Goal: Task Accomplishment & Management: Use online tool/utility

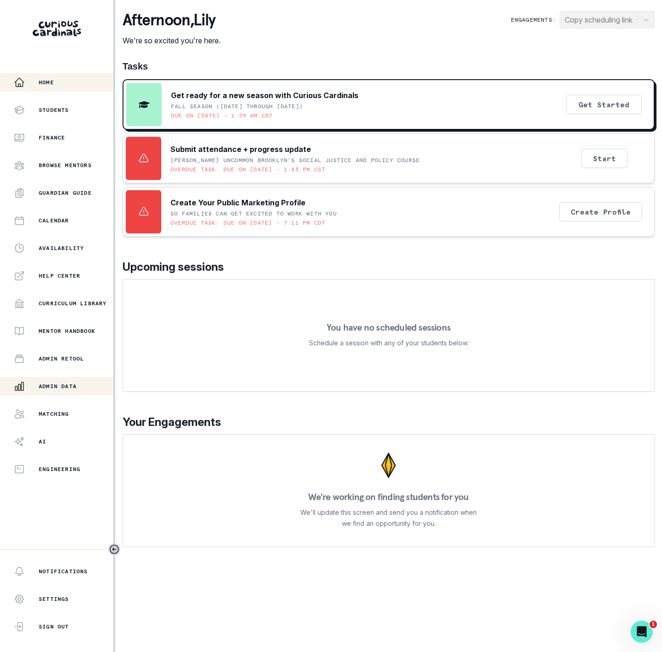
click at [54, 379] on button "Admin Data" at bounding box center [56, 386] width 113 height 18
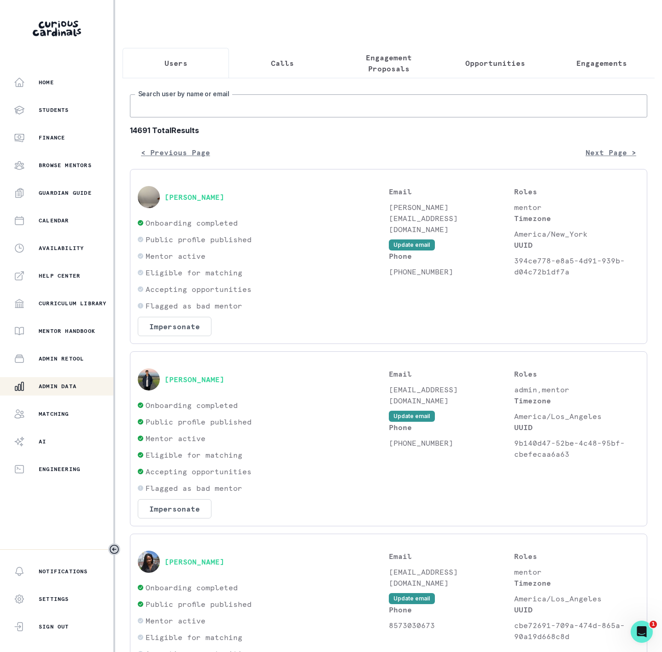
click at [177, 114] on input "Search user by name or email" at bounding box center [388, 105] width 517 height 23
click at [375, 64] on p "Engagement Proposals" at bounding box center [388, 63] width 91 height 22
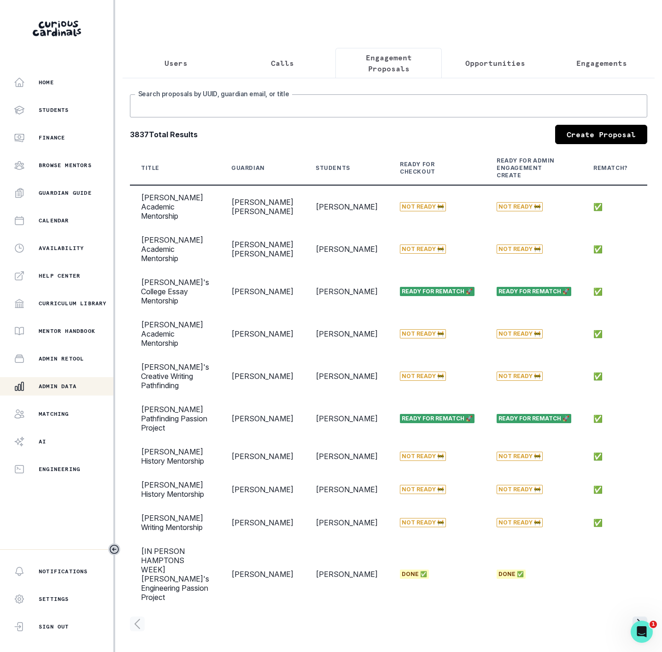
click at [173, 112] on input "Search proposals by UUID, guardian email, or title" at bounding box center [388, 105] width 517 height 23
click at [115, 550] on icon "Toggle sidebar" at bounding box center [114, 549] width 8 height 8
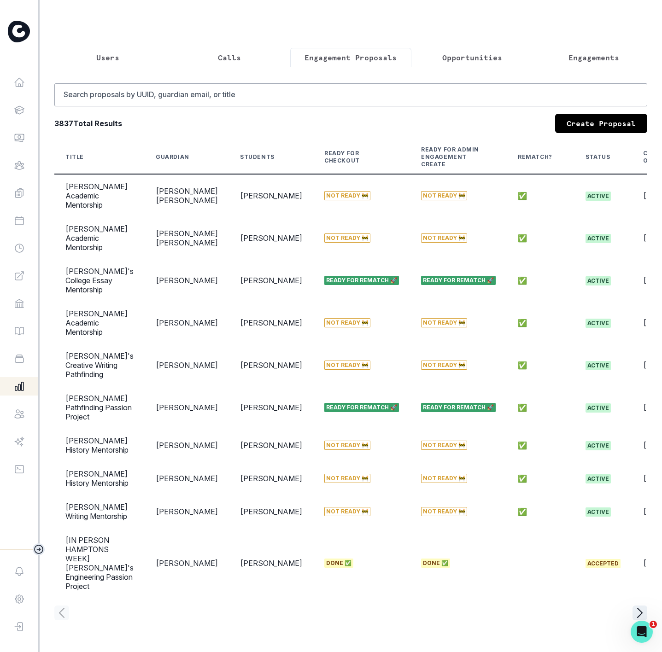
click at [137, 87] on div "Search proposals by UUID, guardian email, or title 3837 Total Results Create Pr…" at bounding box center [350, 347] width 607 height 561
click at [142, 106] on input "Search proposals by UUID, guardian email, or title" at bounding box center [350, 94] width 593 height 23
paste input "[PERSON_NAME]"
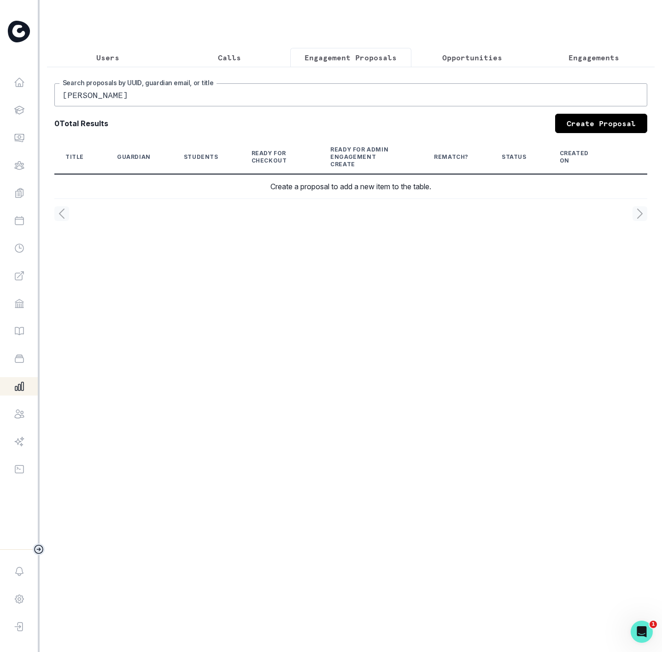
drag, startPoint x: 83, startPoint y: 105, endPoint x: 177, endPoint y: 110, distance: 94.5
click at [177, 106] on input "[PERSON_NAME]" at bounding box center [350, 94] width 593 height 23
type input "[PERSON_NAME]"
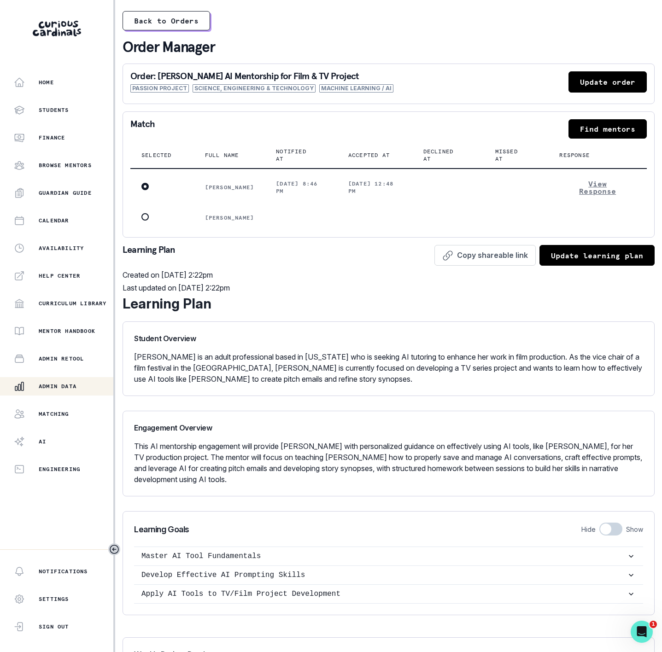
click at [581, 83] on button "Update order" at bounding box center [607, 81] width 78 height 21
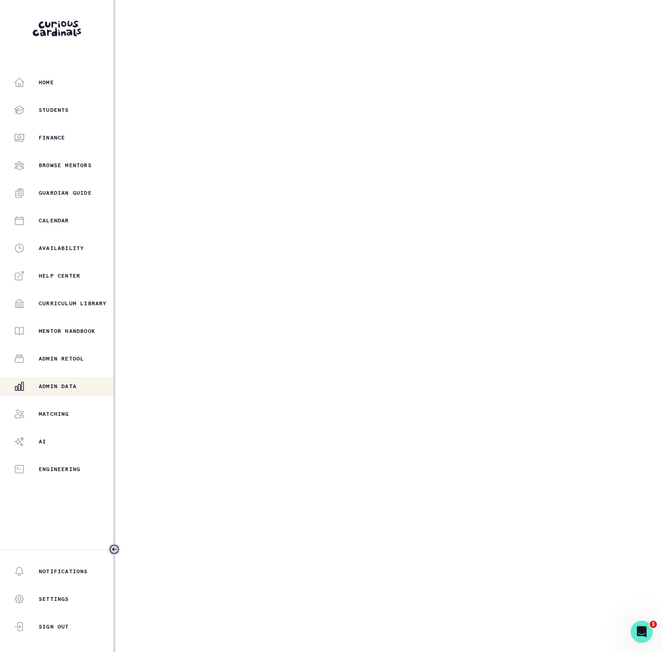
select select "2e0e0867-17d0-41a8-92b9-7b446b3bc83e"
select select "1f768ce5-94ec-405c-a41f-9a186f037998"
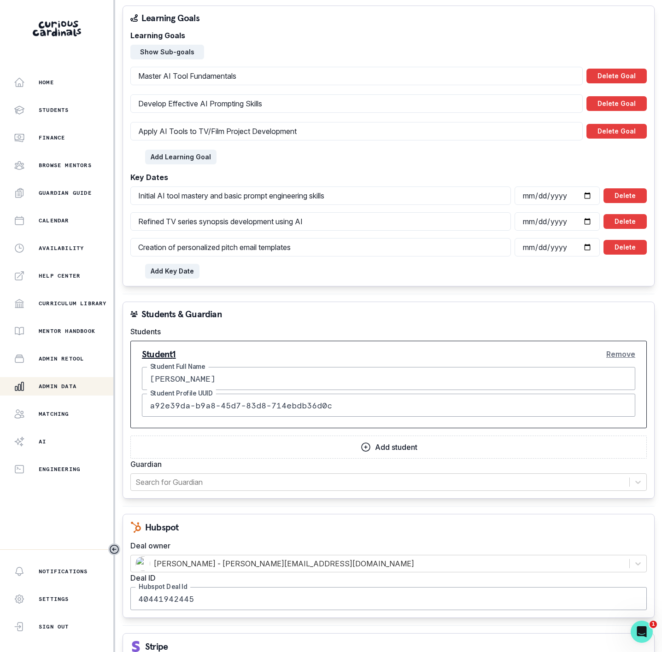
scroll to position [552, 0]
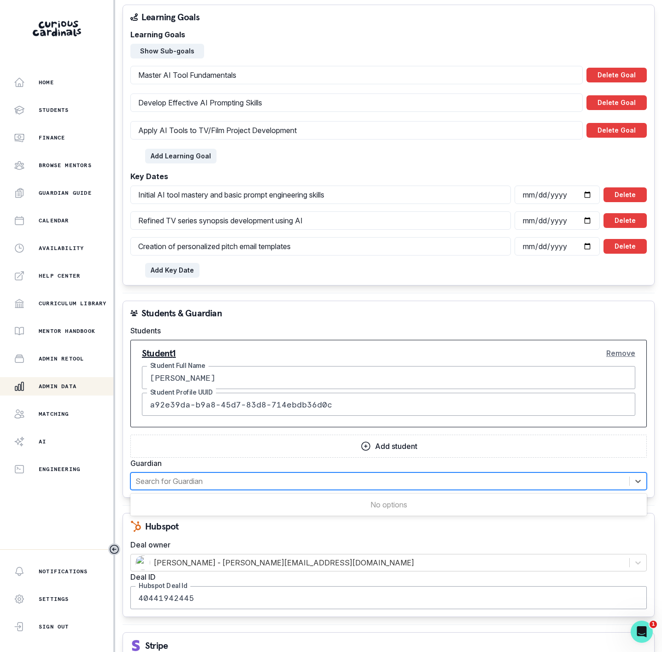
click at [199, 475] on div at bounding box center [379, 481] width 489 height 13
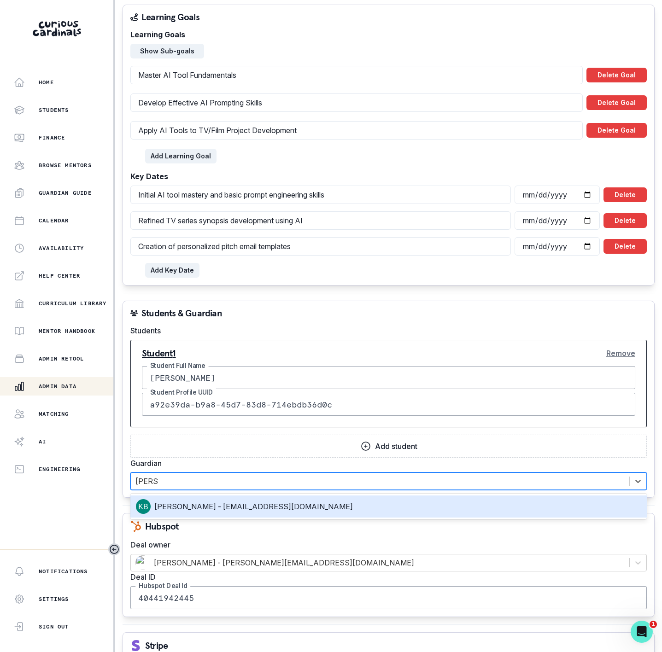
type input "[PERSON_NAME]"
click at [232, 499] on div "[PERSON_NAME] - [EMAIL_ADDRESS][DOMAIN_NAME]" at bounding box center [388, 506] width 505 height 15
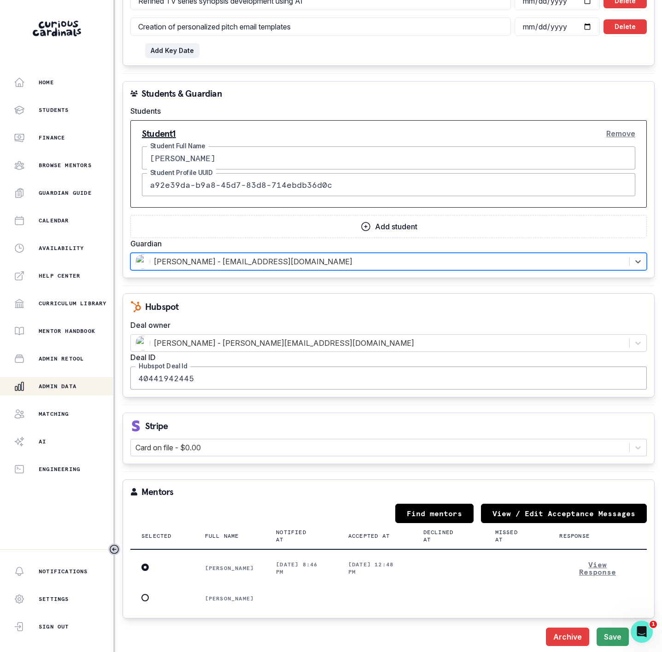
scroll to position [775, 0]
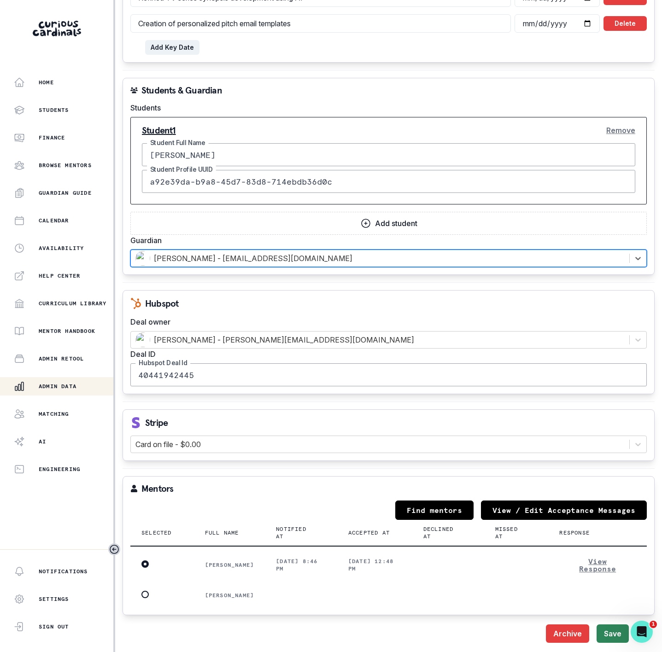
click at [602, 631] on button "Save" at bounding box center [612, 633] width 32 height 18
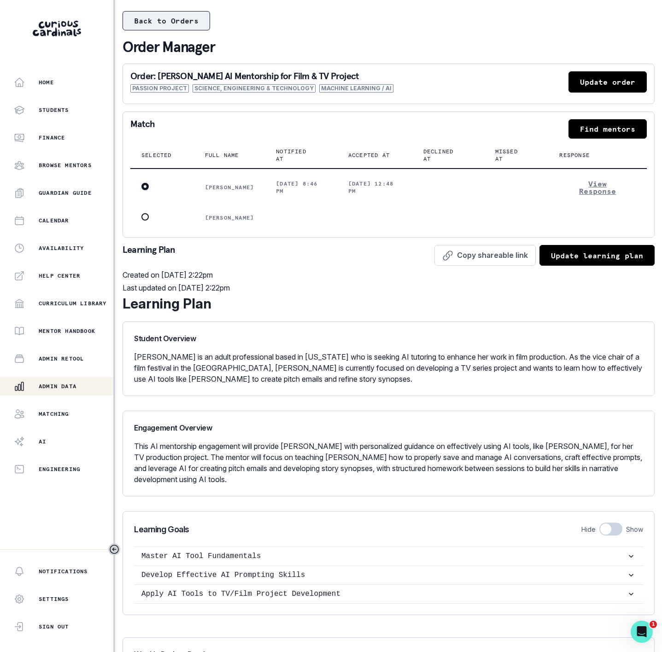
click at [168, 14] on button "Back to Orders" at bounding box center [165, 20] width 87 height 19
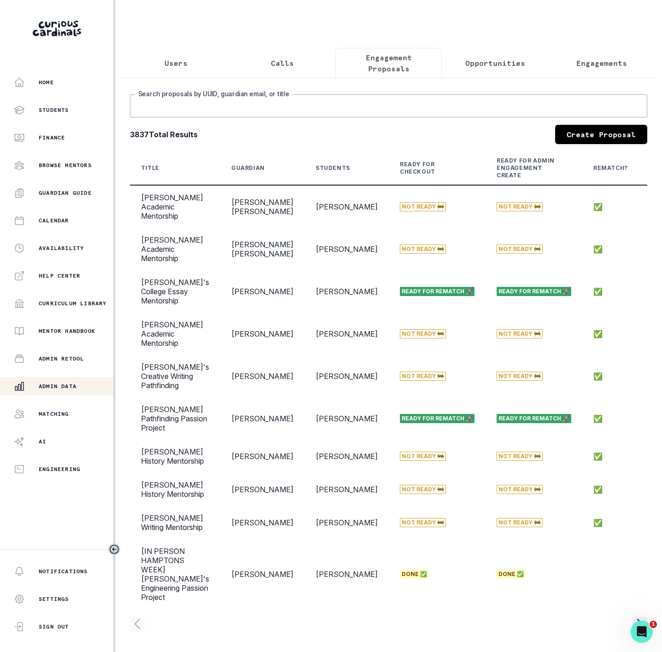
click at [244, 113] on input "Search proposals by UUID, guardian email, or title" at bounding box center [388, 105] width 517 height 23
type input "[PERSON_NAME]"
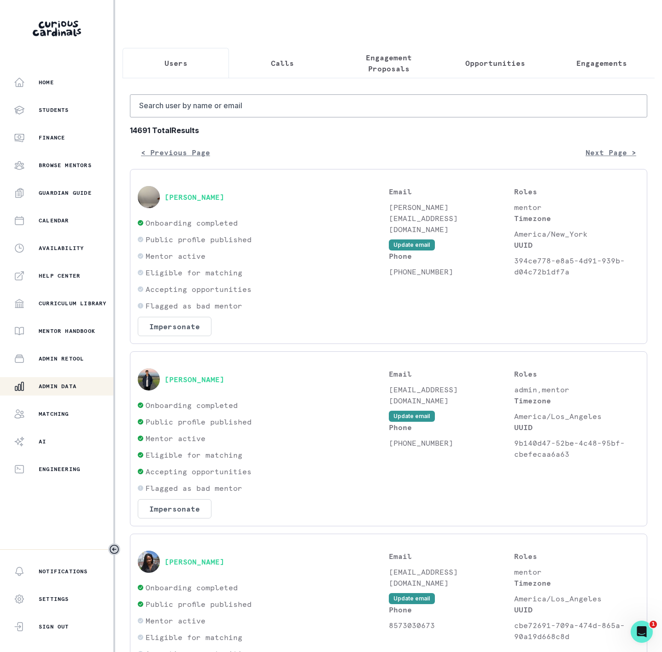
click at [173, 62] on p "Users" at bounding box center [175, 63] width 23 height 11
click at [172, 116] on input "Search user by name or email" at bounding box center [388, 105] width 517 height 23
paste input "[PERSON_NAME]"
type input "[PERSON_NAME]"
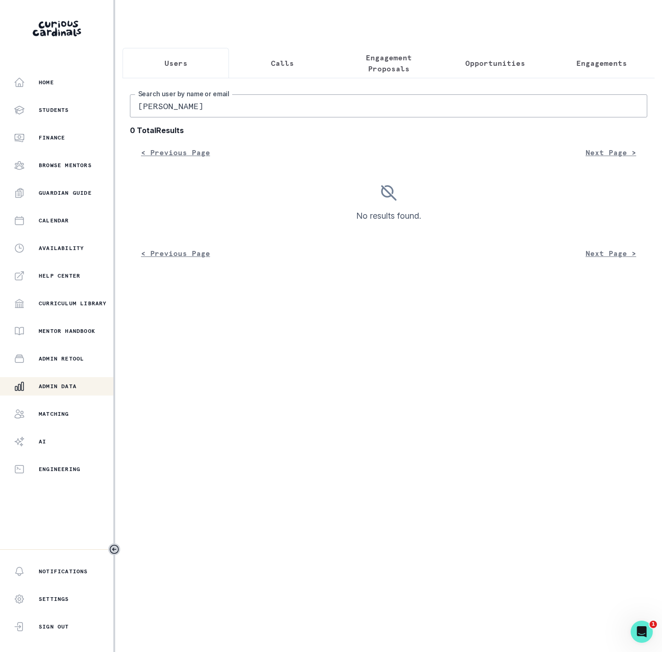
click at [223, 117] on input "[PERSON_NAME]" at bounding box center [388, 105] width 517 height 23
type input "[PERSON_NAME]"
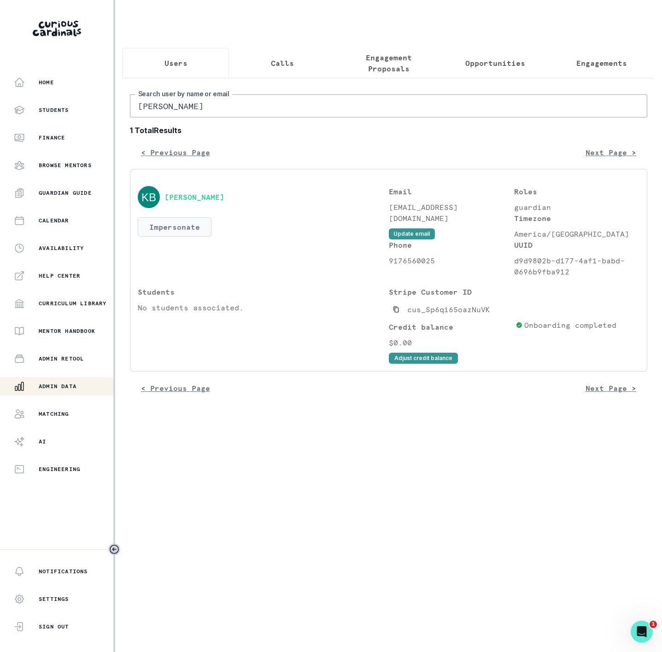
click at [180, 237] on button "Impersonate" at bounding box center [175, 226] width 74 height 19
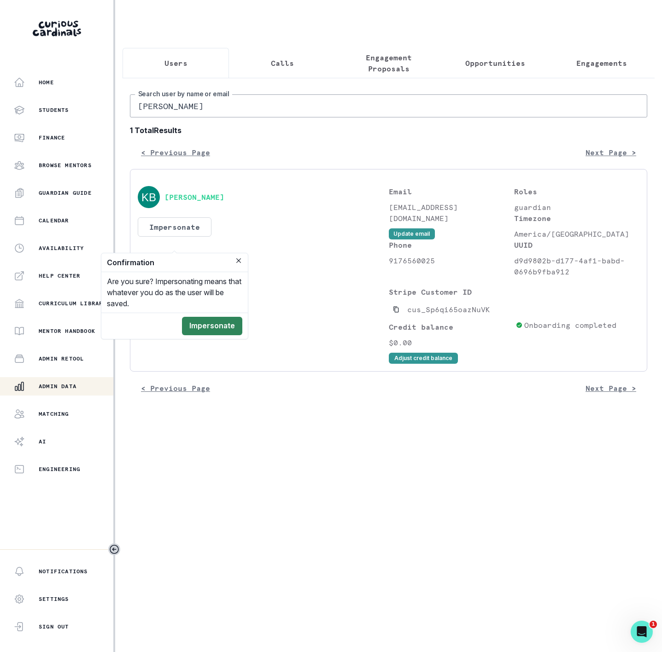
click at [198, 328] on button "Impersonate" at bounding box center [212, 326] width 60 height 18
